Goal: Task Accomplishment & Management: Use online tool/utility

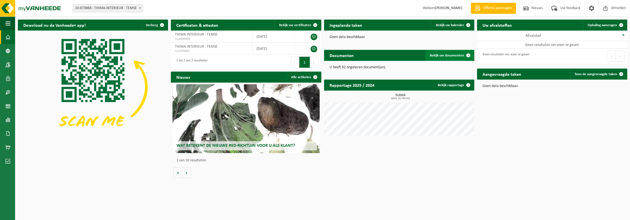
click at [443, 56] on span "Bekijk uw documenten" at bounding box center [447, 56] width 34 height 4
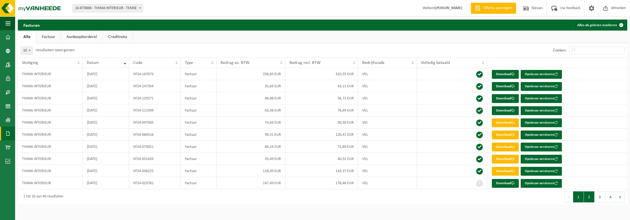
click at [586, 195] on button "2" at bounding box center [589, 196] width 11 height 11
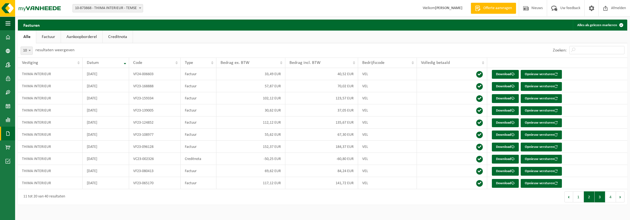
click at [605, 196] on button "3" at bounding box center [600, 196] width 11 height 11
click at [609, 196] on button "4" at bounding box center [611, 196] width 11 height 11
click at [581, 198] on button "1" at bounding box center [578, 196] width 11 height 11
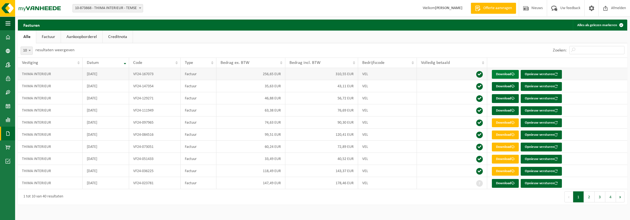
click at [502, 74] on link "Download" at bounding box center [505, 74] width 27 height 9
click at [118, 40] on link "Creditnota" at bounding box center [118, 36] width 30 height 13
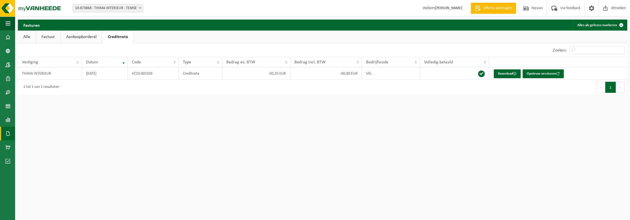
click at [25, 37] on link "Alle" at bounding box center [27, 36] width 18 height 13
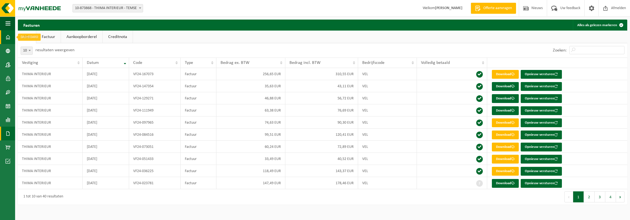
click at [11, 39] on link "Dashboard" at bounding box center [7, 37] width 15 height 14
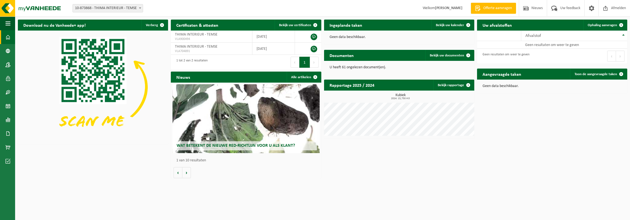
click at [407, 56] on div "Documenten Bekijk uw documenten" at bounding box center [399, 55] width 150 height 11
click at [449, 56] on span "Bekijk uw documenten" at bounding box center [447, 56] width 34 height 4
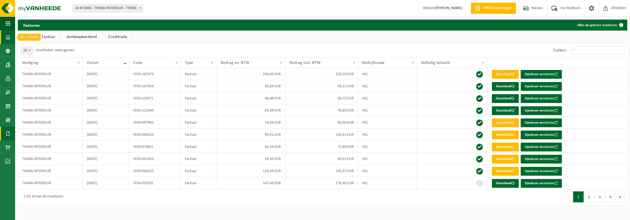
click at [9, 38] on span at bounding box center [7, 37] width 5 height 14
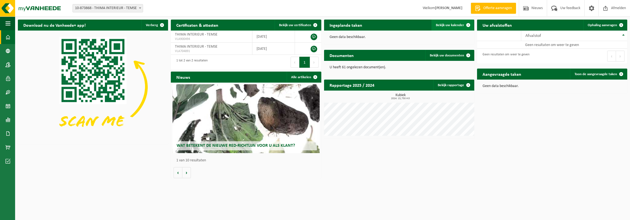
click at [448, 26] on span "Bekijk uw kalender" at bounding box center [450, 25] width 28 height 4
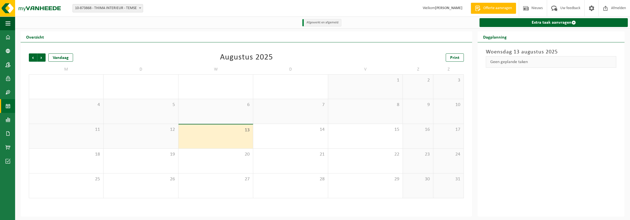
click at [228, 134] on div "13" at bounding box center [216, 136] width 74 height 24
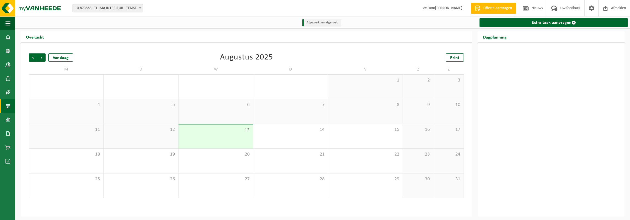
drag, startPoint x: 205, startPoint y: 131, endPoint x: 202, endPoint y: 136, distance: 5.8
click at [202, 136] on div "13" at bounding box center [216, 136] width 74 height 24
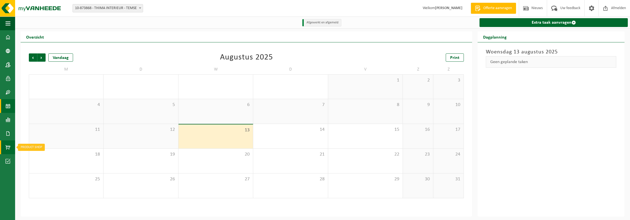
click at [6, 147] on span at bounding box center [7, 147] width 5 height 14
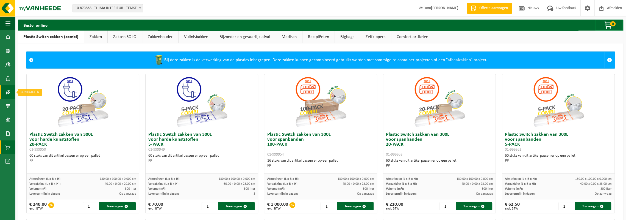
click at [8, 90] on span at bounding box center [7, 92] width 5 height 14
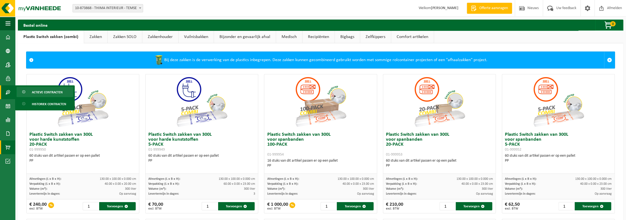
click at [41, 93] on span "Actieve contracten" at bounding box center [47, 92] width 31 height 10
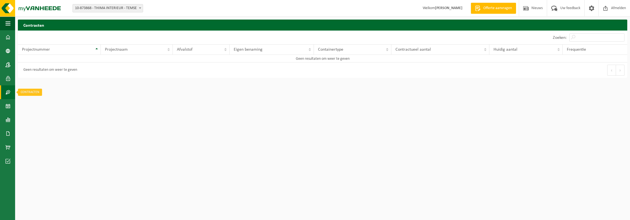
click at [7, 93] on span at bounding box center [7, 92] width 5 height 14
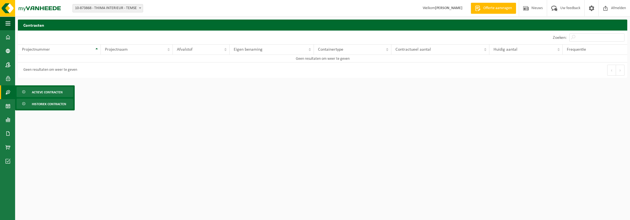
click at [37, 105] on span "Historiek contracten" at bounding box center [49, 104] width 34 height 10
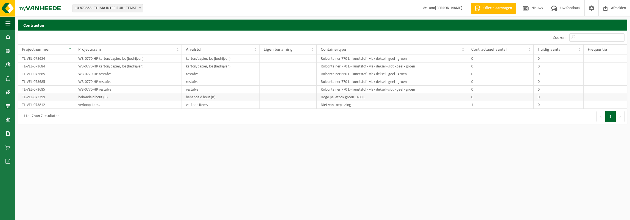
click at [39, 98] on td "TL-VEL-073799" at bounding box center [46, 97] width 56 height 8
click at [9, 77] on span at bounding box center [7, 78] width 5 height 14
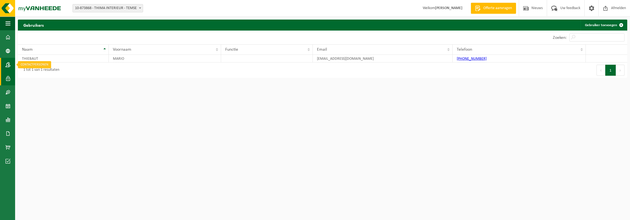
click at [11, 63] on link "Contactpersonen" at bounding box center [7, 65] width 15 height 14
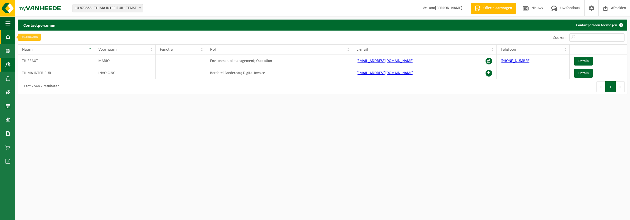
click at [6, 34] on span at bounding box center [7, 37] width 5 height 14
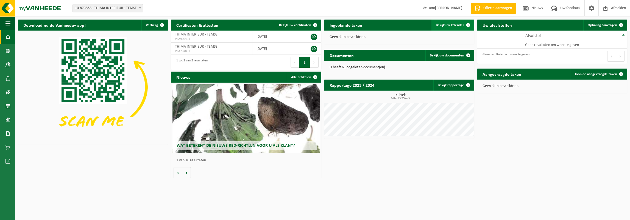
click at [460, 24] on span "Bekijk uw kalender" at bounding box center [450, 25] width 28 height 4
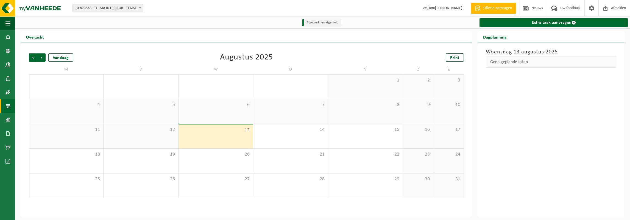
click at [212, 140] on div "13" at bounding box center [216, 136] width 74 height 24
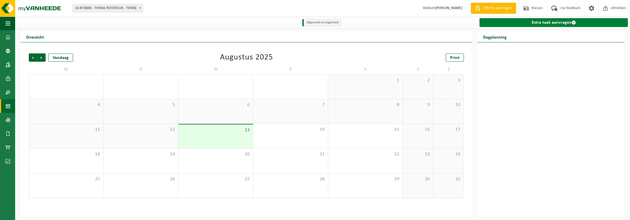
click at [550, 25] on link "Extra taak aanvragen" at bounding box center [554, 22] width 148 height 9
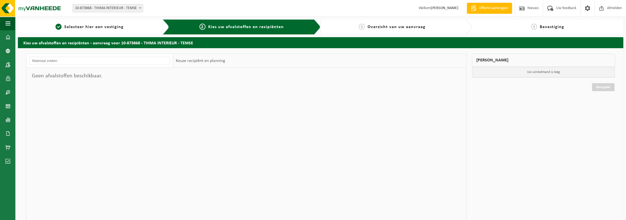
click at [94, 74] on div "Geen afvalstoffen beschikbaar." at bounding box center [99, 76] width 147 height 16
click at [97, 61] on input "text" at bounding box center [99, 61] width 141 height 8
type input "hout"
click at [106, 59] on input "hout" at bounding box center [99, 61] width 141 height 8
click at [99, 30] on div "1 Selecteer hier een vestiging" at bounding box center [93, 27] width 151 height 15
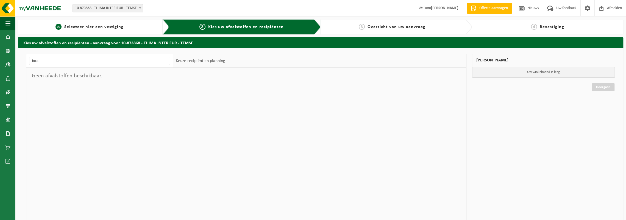
click at [97, 26] on span "Selecteer hier een vestiging" at bounding box center [93, 27] width 59 height 4
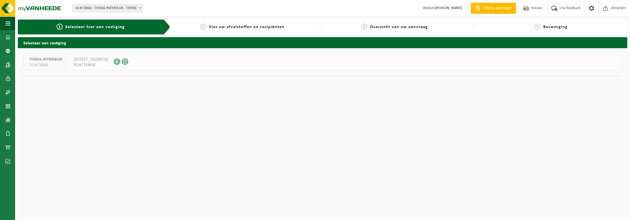
click at [103, 59] on span "[STREET_ADDRESS]" at bounding box center [91, 59] width 35 height 5
click at [120, 61] on span at bounding box center [117, 61] width 7 height 7
click at [218, 29] on span "Kies uw afvalstoffen en recipiënten" at bounding box center [247, 27] width 76 height 4
click at [227, 25] on span "Kies uw afvalstoffen en recipiënten" at bounding box center [247, 27] width 76 height 4
click at [88, 29] on span "Selecteer hier een vestiging" at bounding box center [94, 27] width 59 height 4
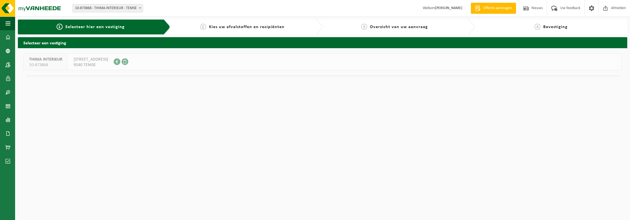
click at [49, 63] on span "10-873868" at bounding box center [45, 64] width 33 height 5
click at [37, 43] on h2 "Selecteer een vestiging" at bounding box center [323, 42] width 610 height 11
click at [45, 62] on span "10-873868" at bounding box center [45, 64] width 33 height 5
click at [50, 60] on span "THIMA INTERIEUR" at bounding box center [45, 59] width 33 height 5
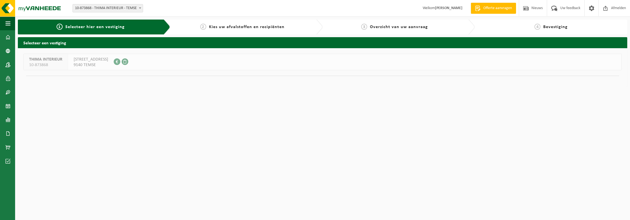
click at [98, 59] on span "[STREET_ADDRESS]" at bounding box center [91, 59] width 35 height 5
click at [120, 61] on span at bounding box center [117, 61] width 7 height 7
click at [128, 61] on span at bounding box center [125, 61] width 7 height 7
